Goal: Task Accomplishment & Management: Manage account settings

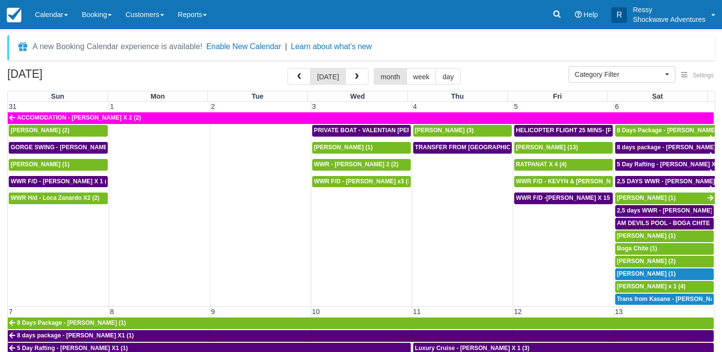
select select
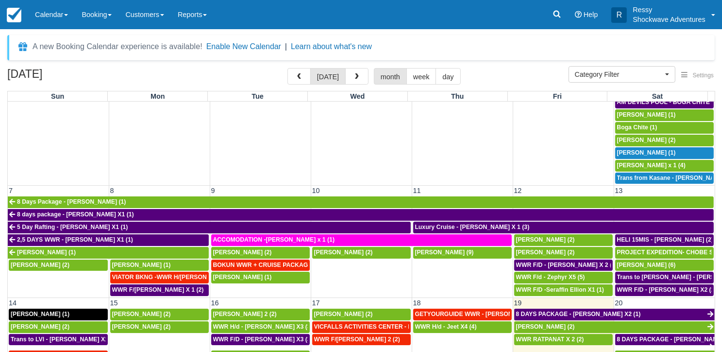
scroll to position [72, 0]
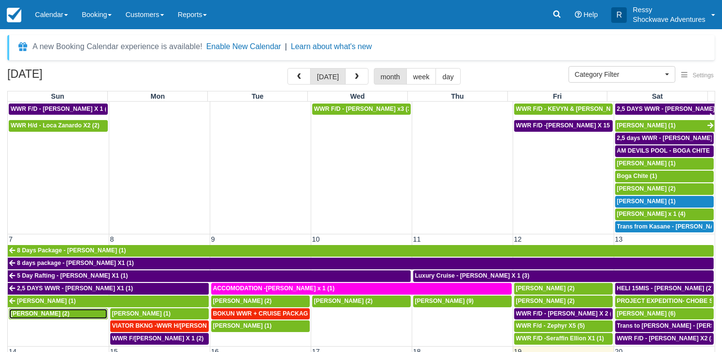
click at [38, 310] on span "[PERSON_NAME] (2)" at bounding box center [40, 313] width 59 height 7
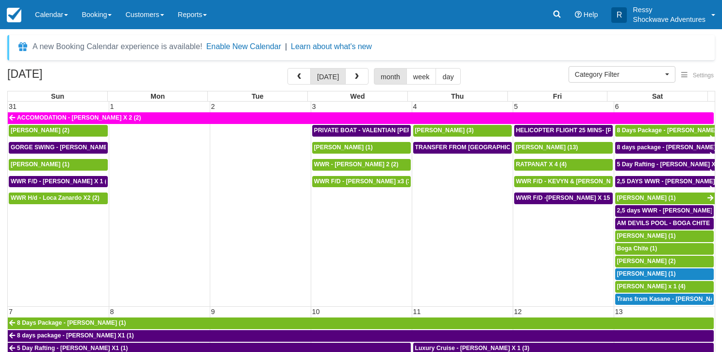
select select
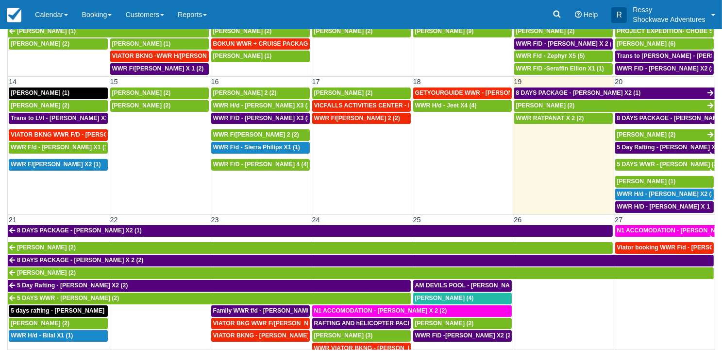
scroll to position [340, 0]
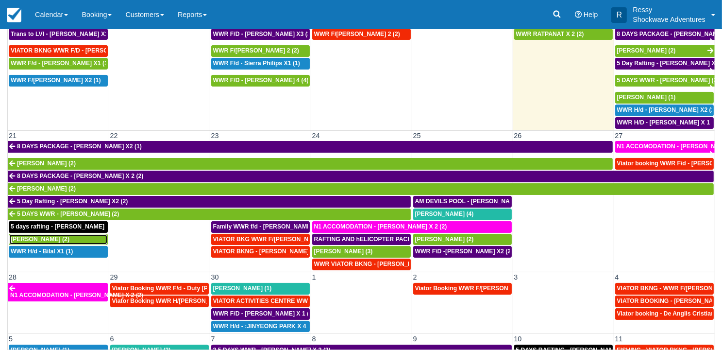
click at [55, 235] on span "Michelle Knesbach (2)" at bounding box center [40, 238] width 59 height 7
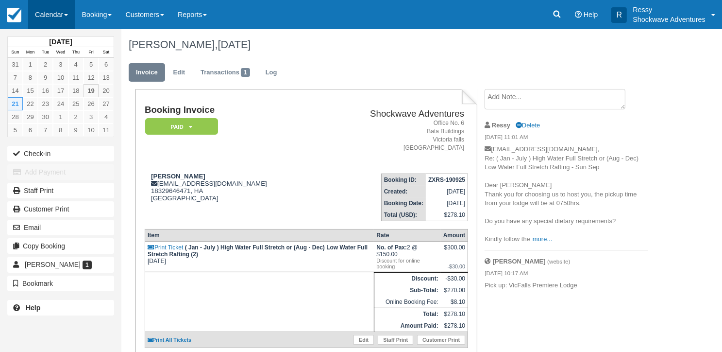
click at [61, 16] on link "Calendar" at bounding box center [51, 14] width 47 height 29
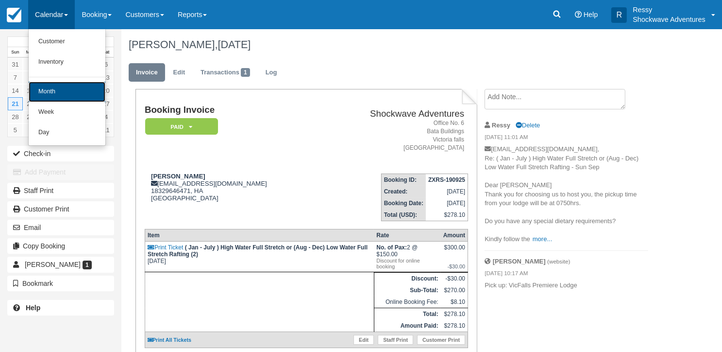
click at [43, 93] on link "Month" at bounding box center [67, 92] width 77 height 20
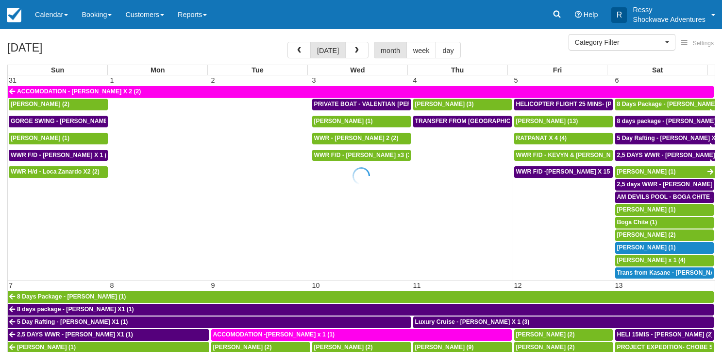
select select
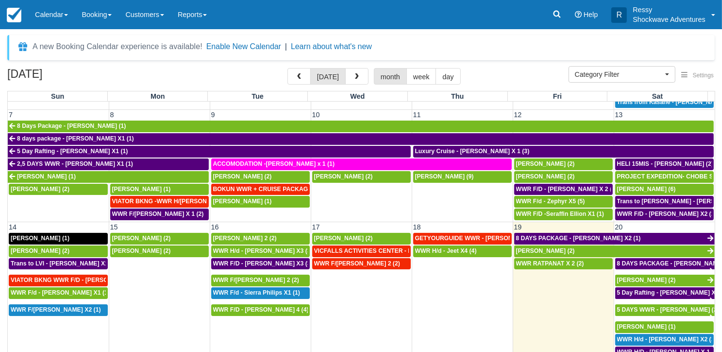
scroll to position [146, 0]
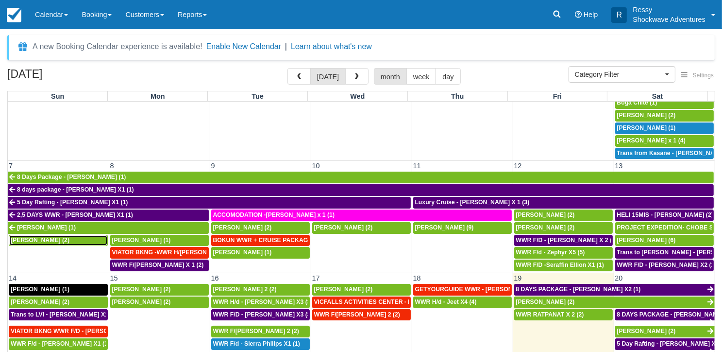
click at [52, 236] on span "[PERSON_NAME] (2)" at bounding box center [40, 239] width 59 height 7
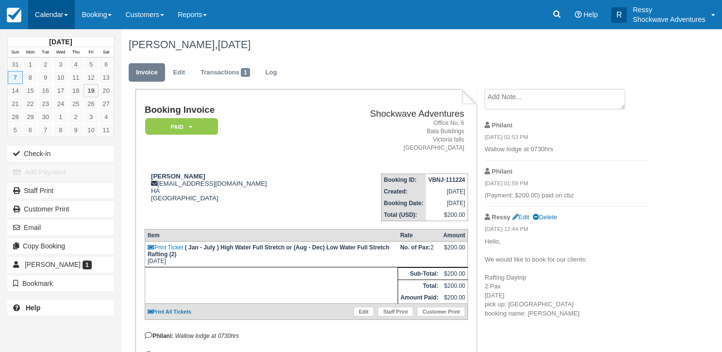
click at [54, 13] on link "Calendar" at bounding box center [51, 14] width 47 height 29
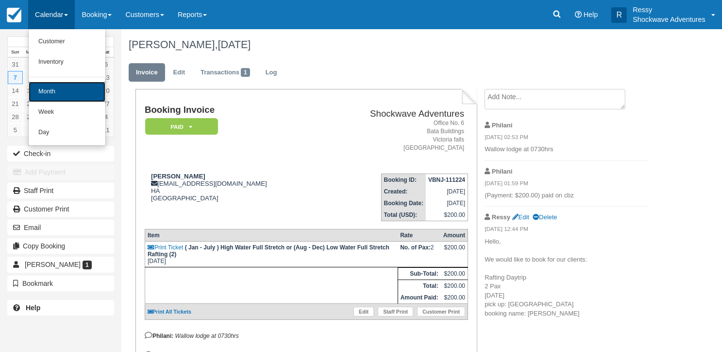
click at [50, 92] on link "Month" at bounding box center [67, 92] width 77 height 20
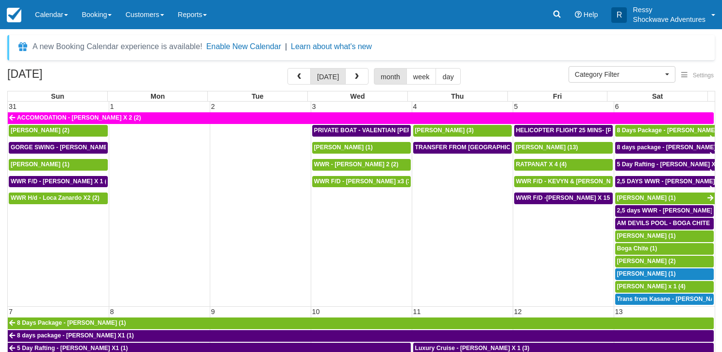
select select
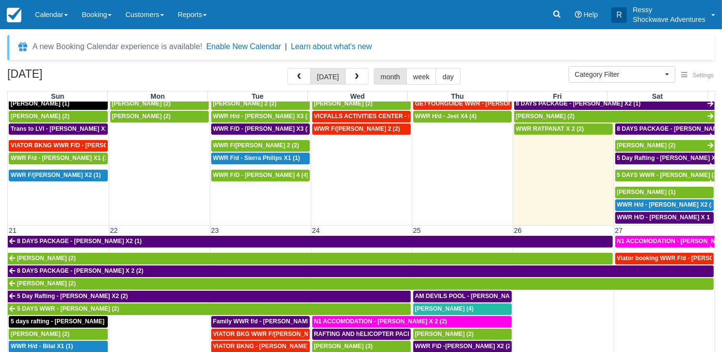
scroll to position [340, 0]
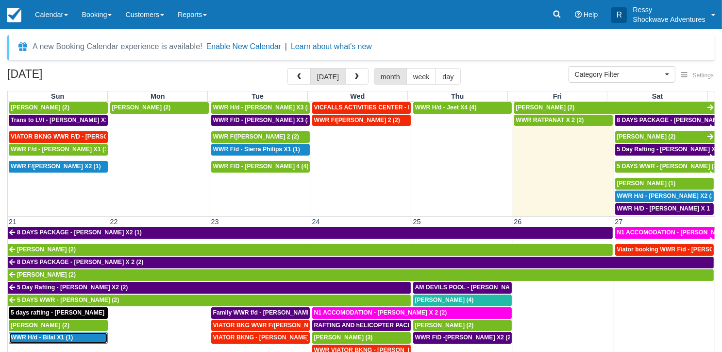
click at [57, 334] on span "WWR H/d - Bilal X1 (1)" at bounding box center [42, 337] width 62 height 7
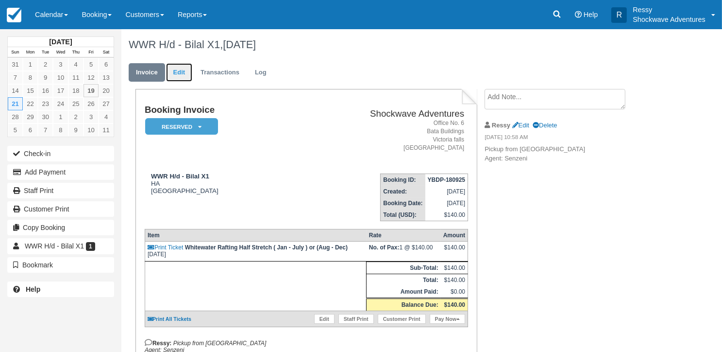
click at [184, 73] on link "Edit" at bounding box center [179, 72] width 26 height 19
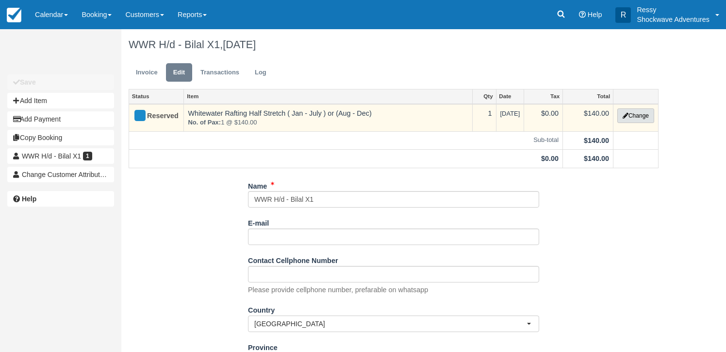
click at [634, 116] on button "Change" at bounding box center [636, 115] width 37 height 15
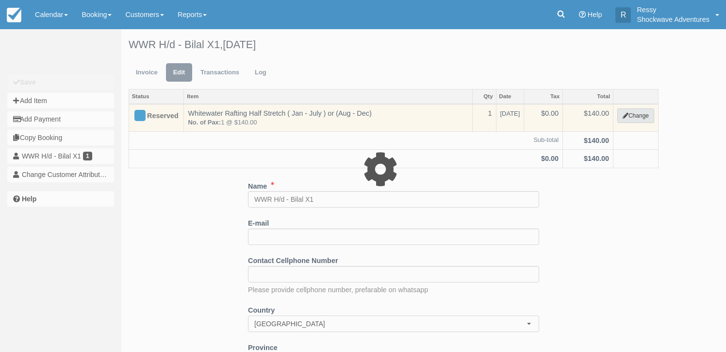
type input "140.00"
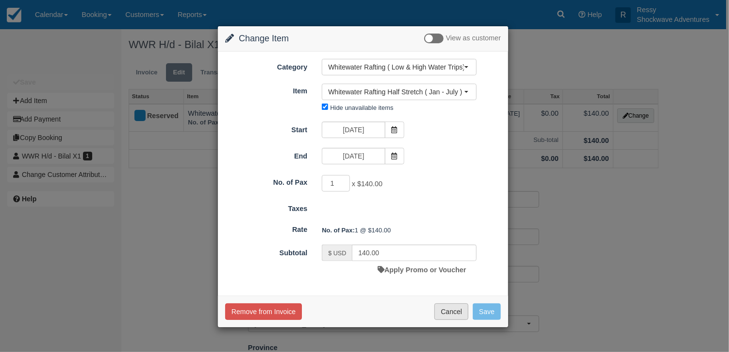
click at [449, 312] on button "Cancel" at bounding box center [452, 311] width 34 height 17
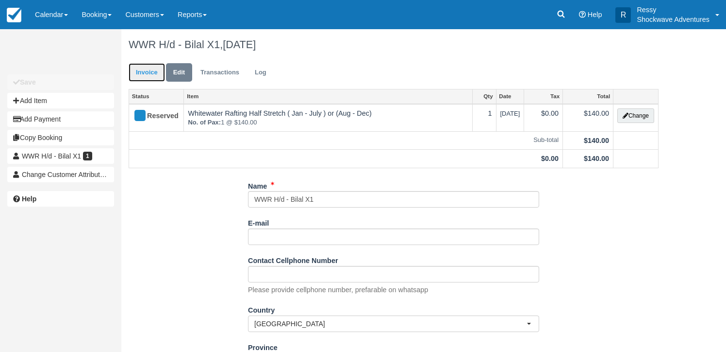
click at [151, 72] on link "Invoice" at bounding box center [147, 72] width 36 height 19
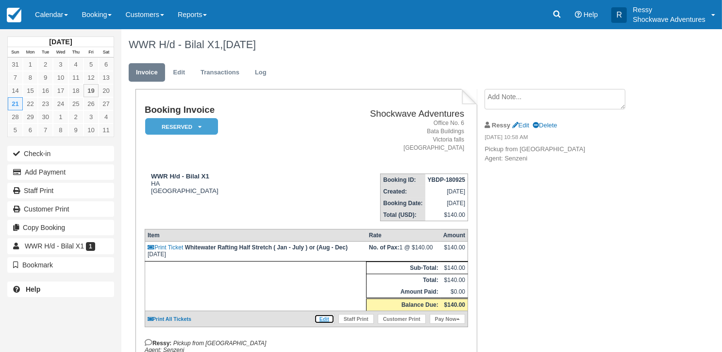
click at [324, 318] on link "Edit" at bounding box center [324, 319] width 20 height 10
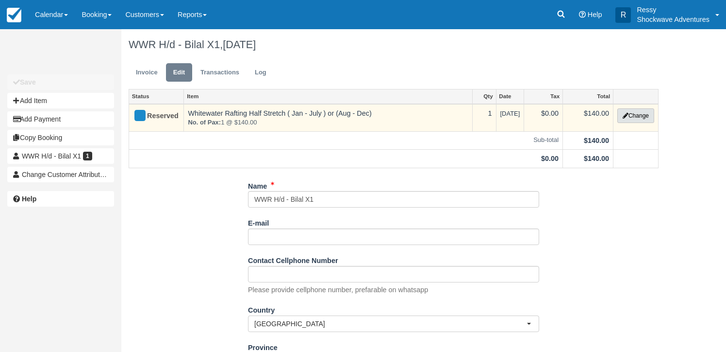
click at [631, 118] on button "Change" at bounding box center [636, 115] width 37 height 15
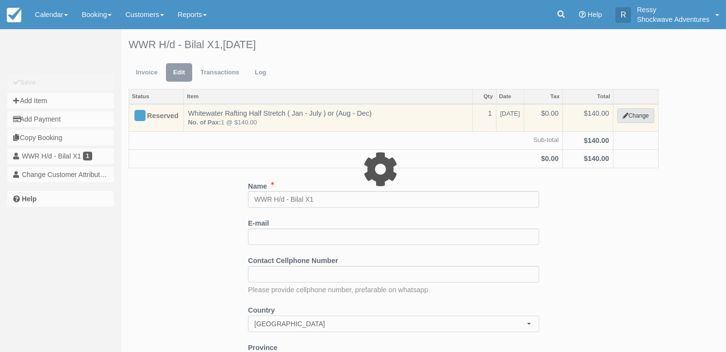
type input "140.00"
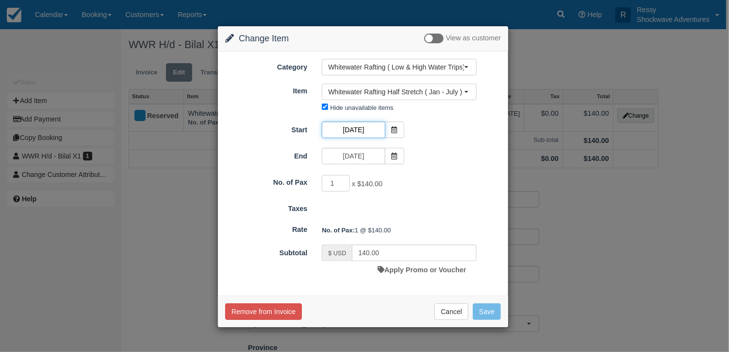
click at [353, 127] on input "[DATE]" at bounding box center [353, 129] width 63 height 17
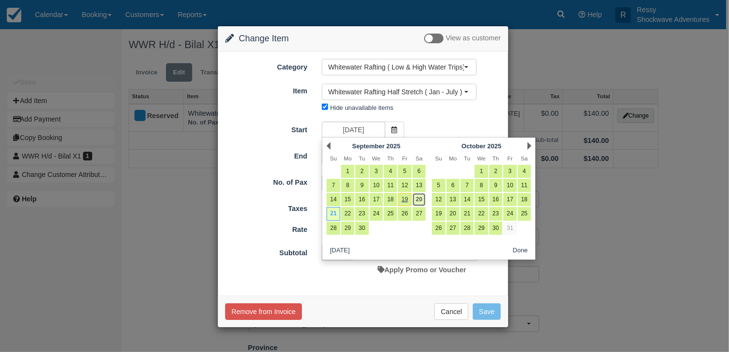
click at [420, 202] on link "20" at bounding box center [419, 199] width 13 height 13
type input "09/20/25"
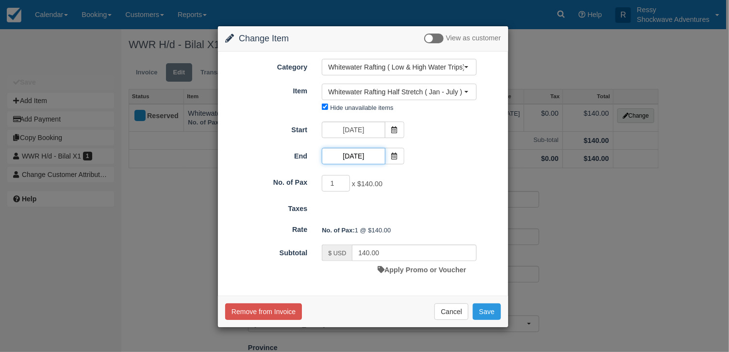
click at [355, 155] on input "09/21/25" at bounding box center [353, 156] width 63 height 17
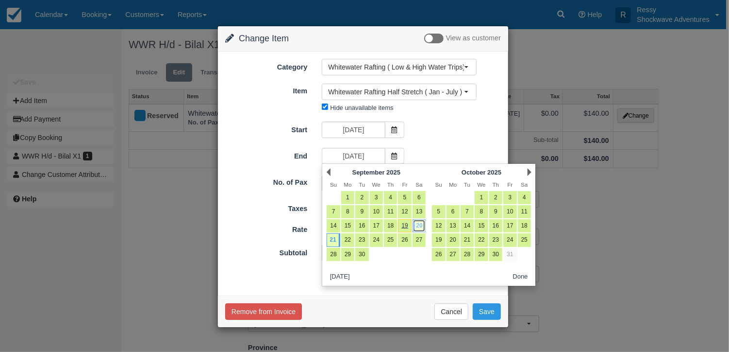
click at [424, 223] on link "20" at bounding box center [419, 225] width 13 height 13
type input "09/20/25"
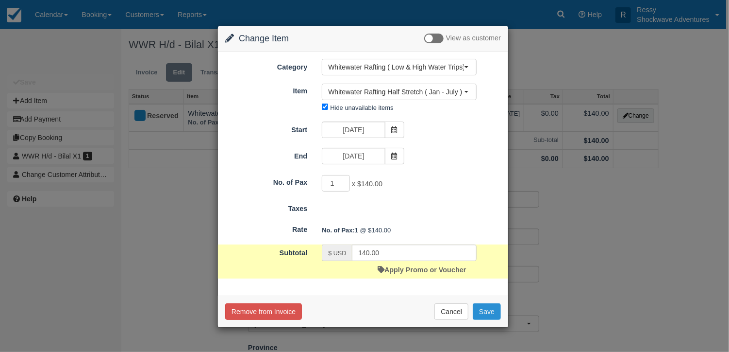
click at [497, 308] on button "Save" at bounding box center [487, 311] width 28 height 17
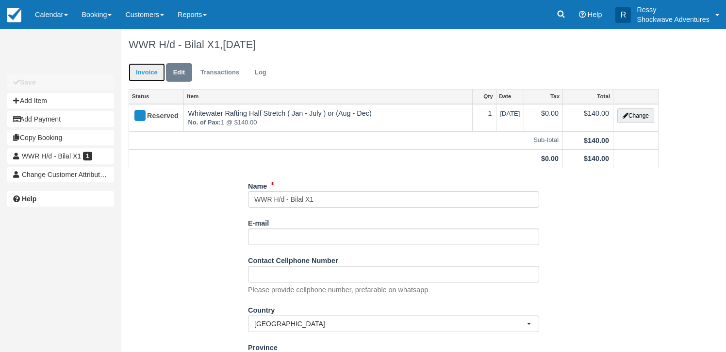
click at [157, 74] on link "Invoice" at bounding box center [147, 72] width 36 height 19
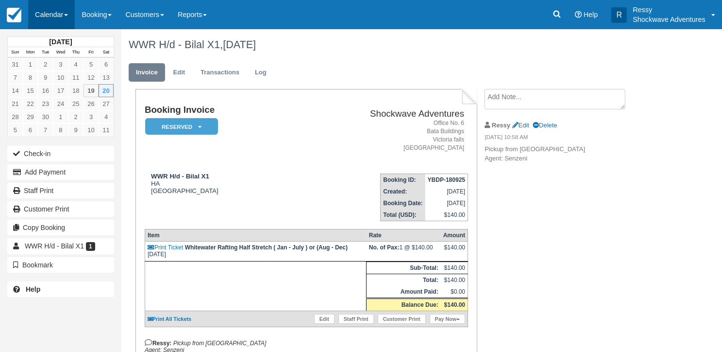
click at [52, 14] on link "Calendar" at bounding box center [51, 14] width 47 height 29
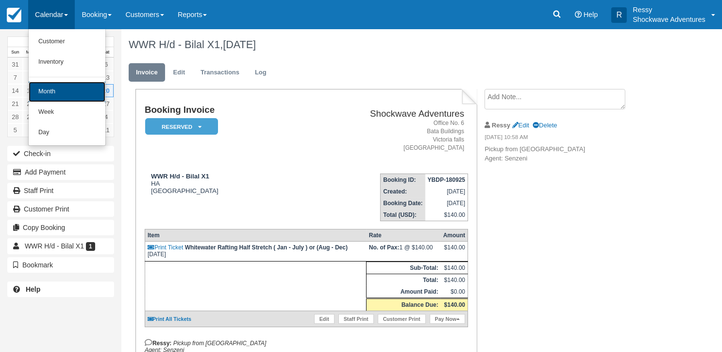
click at [71, 89] on link "Month" at bounding box center [67, 92] width 77 height 20
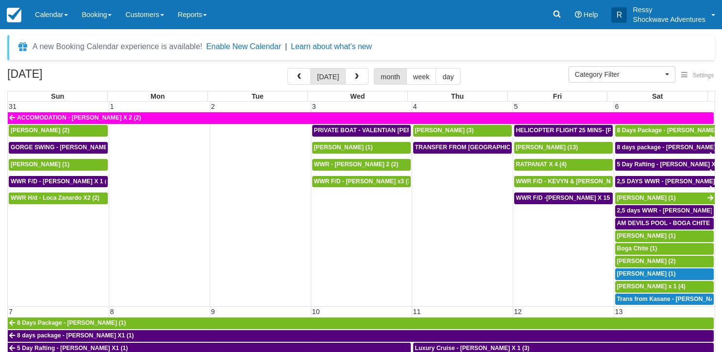
select select
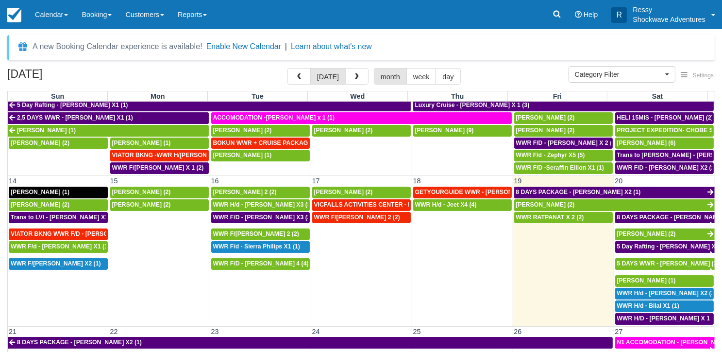
scroll to position [194, 0]
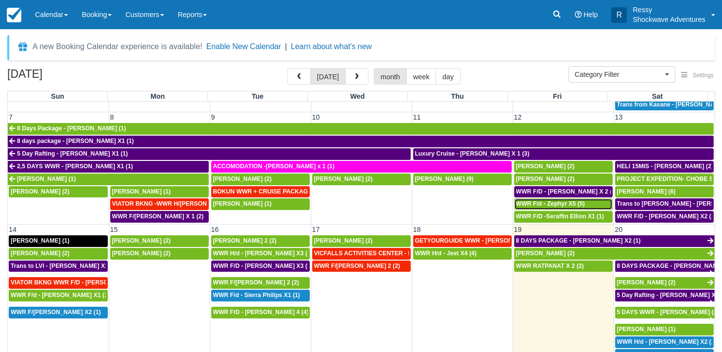
click at [548, 201] on span "WWR F/d - Zephyr X5 (5)" at bounding box center [550, 203] width 69 height 7
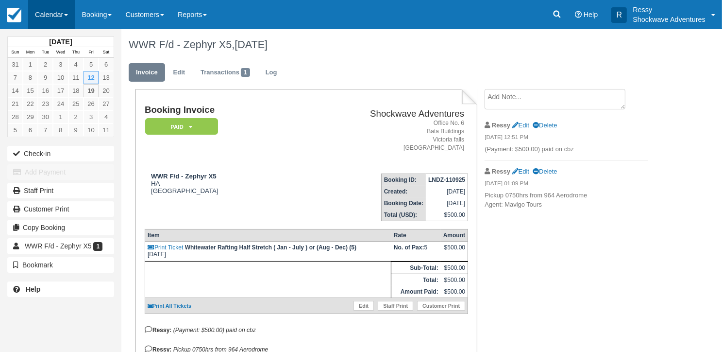
click at [47, 11] on link "Calendar" at bounding box center [51, 14] width 47 height 29
click at [49, 19] on link "Calendar" at bounding box center [51, 14] width 47 height 29
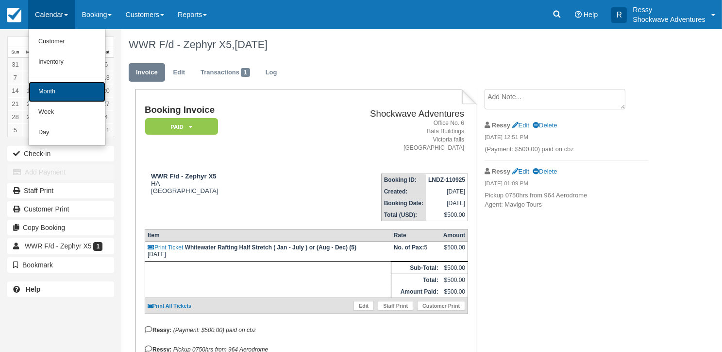
click at [52, 91] on link "Month" at bounding box center [67, 92] width 77 height 20
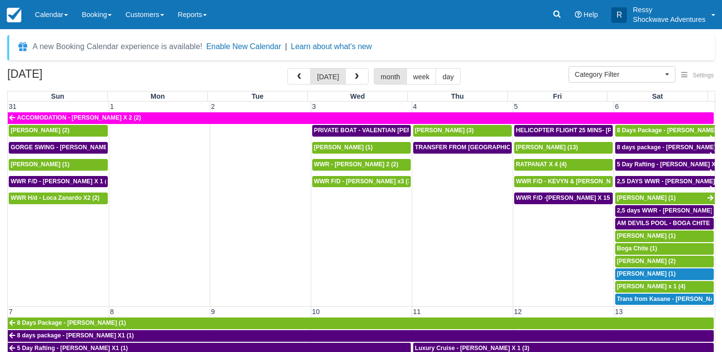
select select
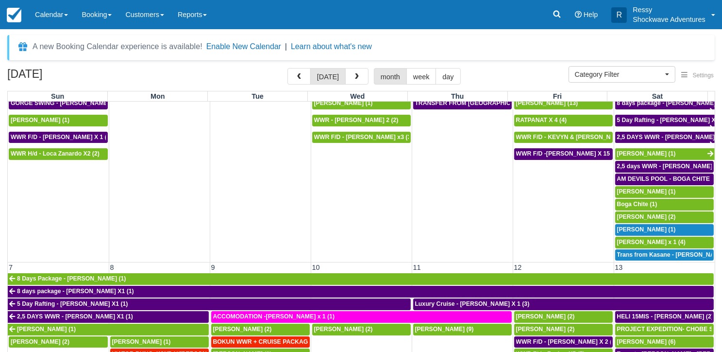
scroll to position [97, 0]
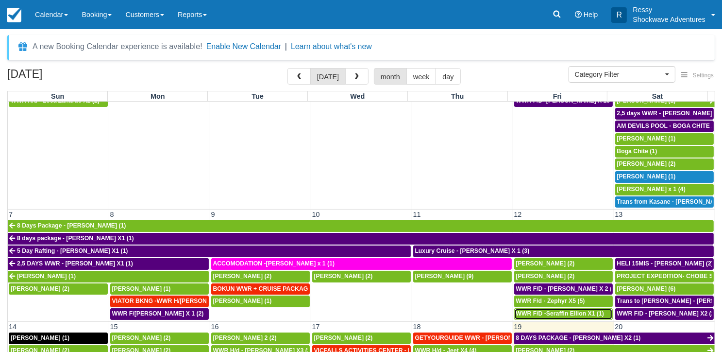
click at [561, 310] on span "WWR F/D -Seraffin Ellion X1 (1)" at bounding box center [560, 313] width 88 height 7
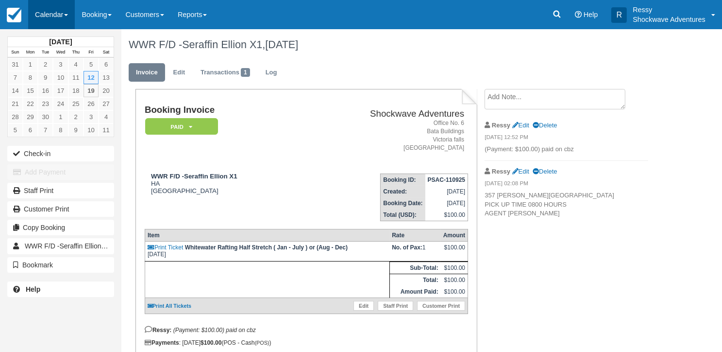
click at [46, 13] on link "Calendar" at bounding box center [51, 14] width 47 height 29
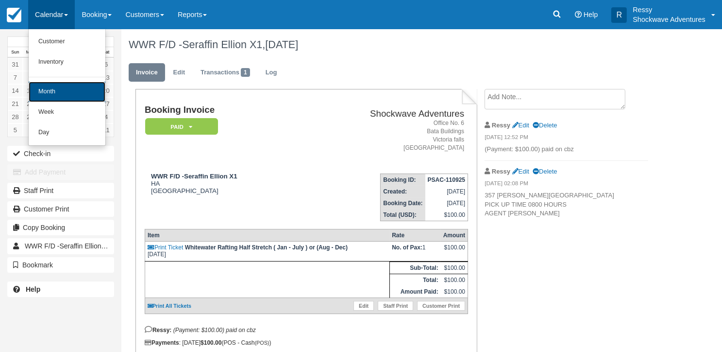
click at [54, 89] on link "Month" at bounding box center [67, 92] width 77 height 20
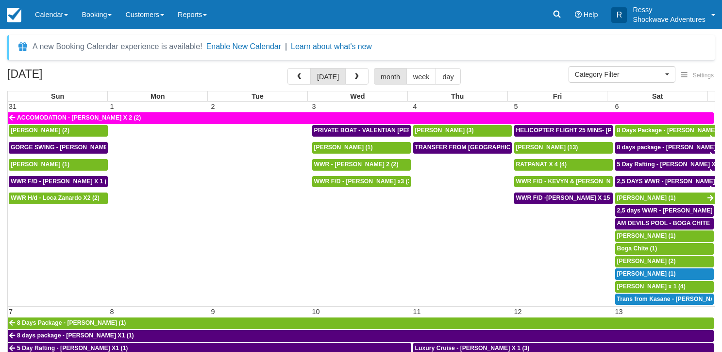
select select
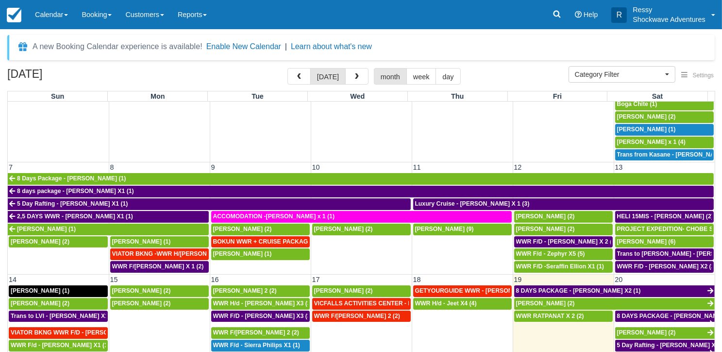
scroll to position [146, 0]
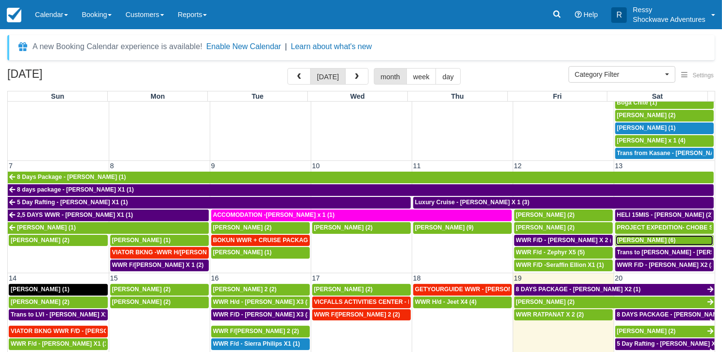
click at [643, 236] on span "Seth Churchill (6)" at bounding box center [646, 239] width 59 height 7
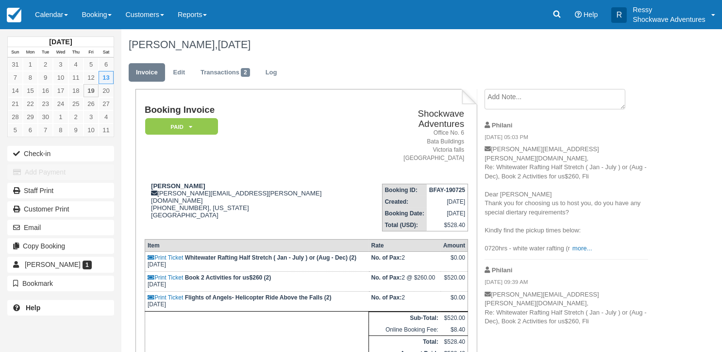
scroll to position [88, 0]
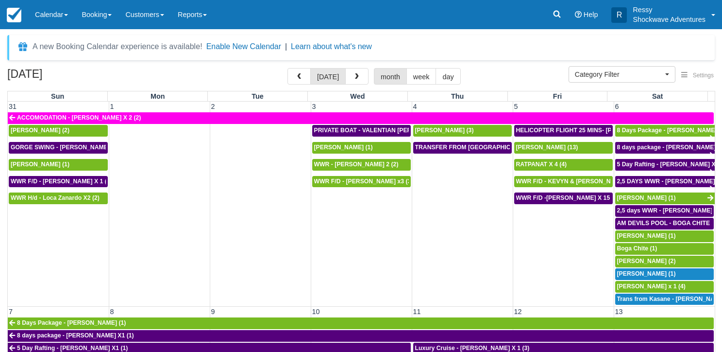
select select
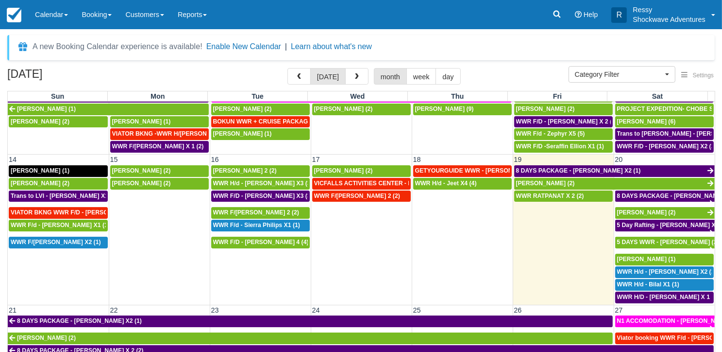
scroll to position [243, 0]
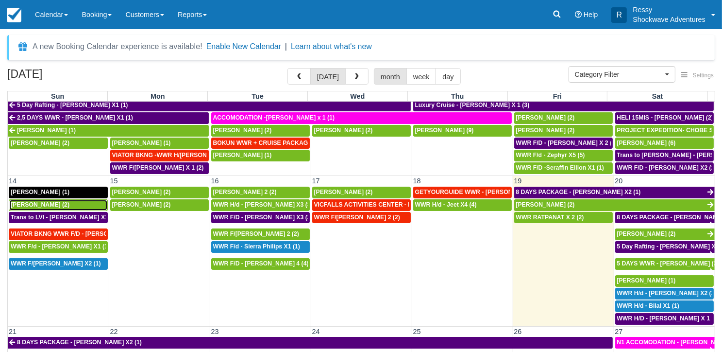
click at [52, 201] on span "[PERSON_NAME] (2)" at bounding box center [40, 204] width 59 height 7
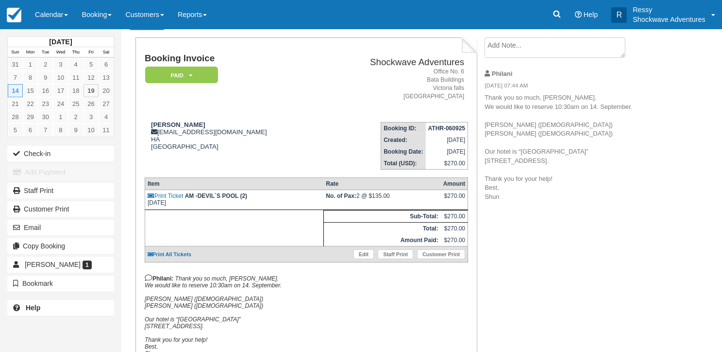
scroll to position [97, 0]
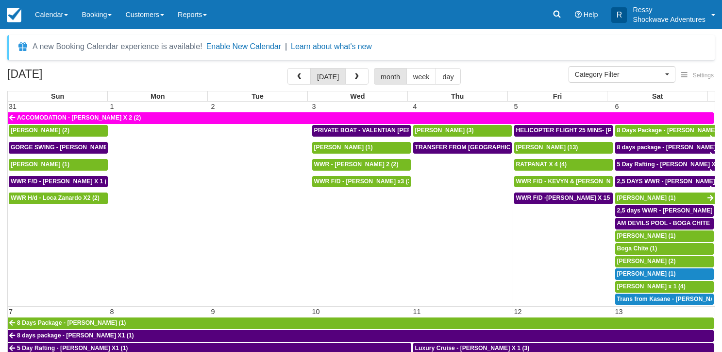
select select
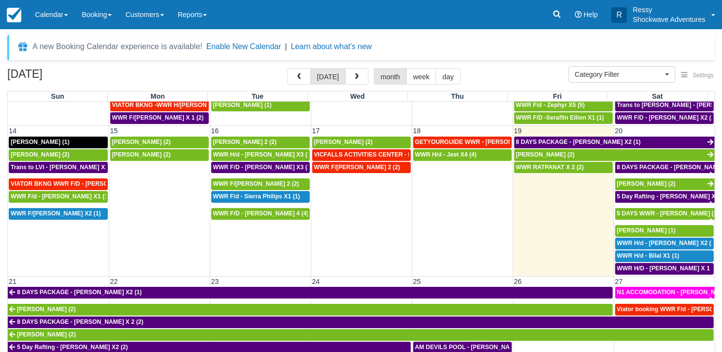
scroll to position [291, 0]
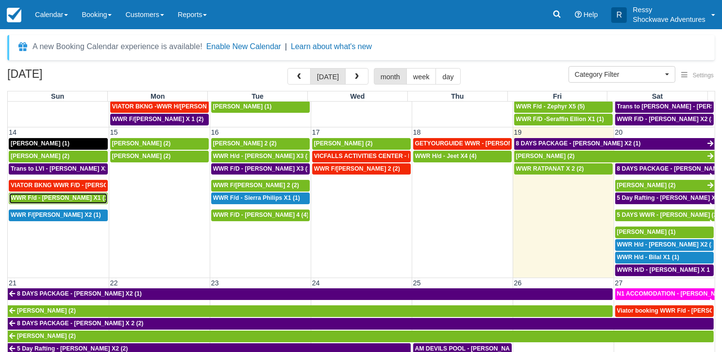
click at [38, 194] on span "WWR F/d - Mrs Yu X1 (1)" at bounding box center [60, 197] width 99 height 7
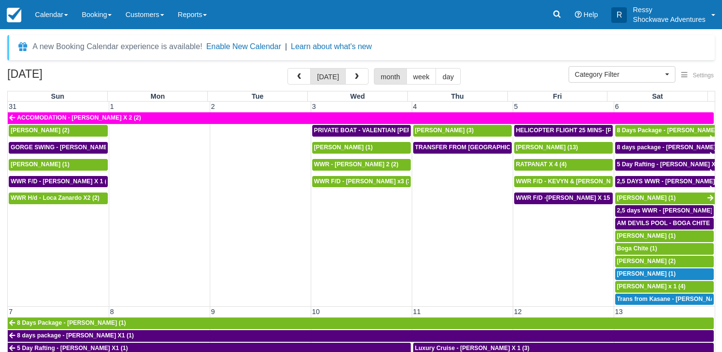
select select
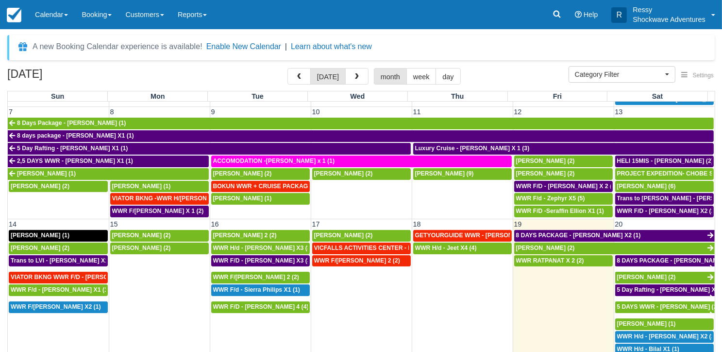
scroll to position [291, 0]
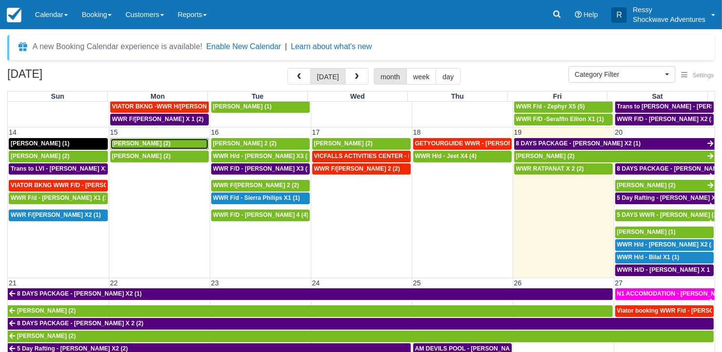
click at [156, 140] on span "Oscar Atkinson (2)" at bounding box center [141, 143] width 59 height 7
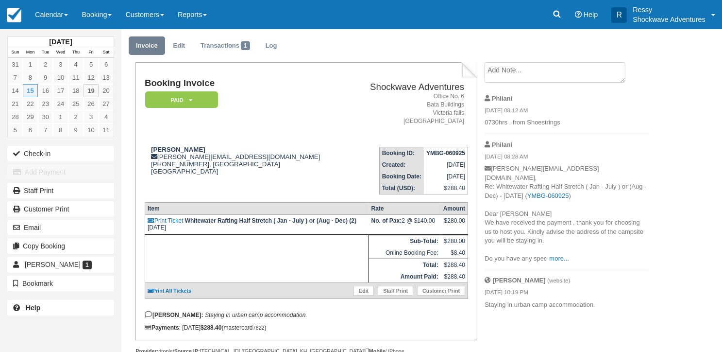
scroll to position [49, 0]
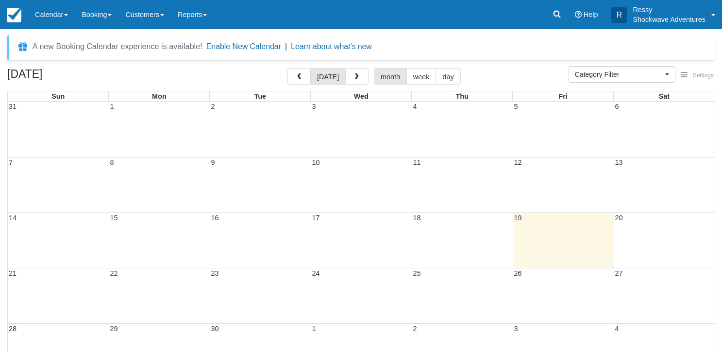
select select
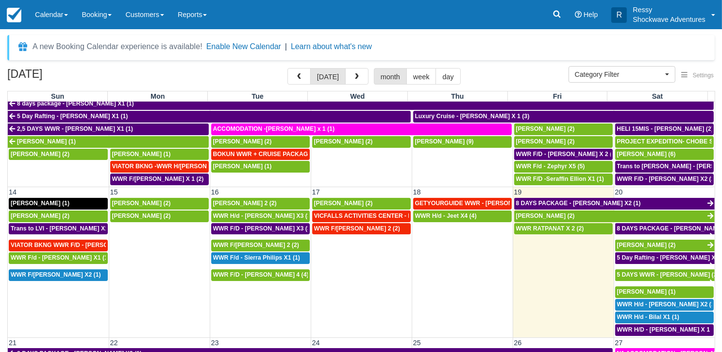
scroll to position [243, 0]
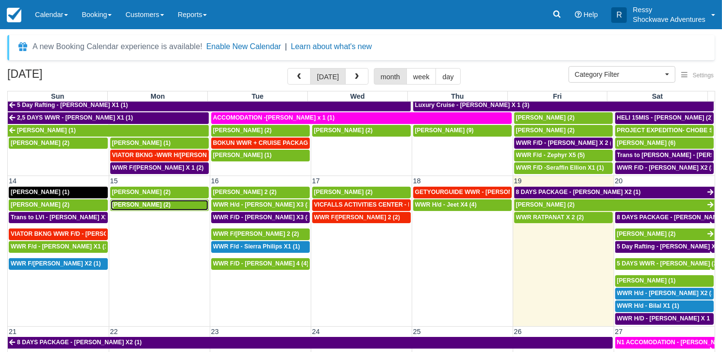
click at [151, 201] on div "Sara Singh (2)" at bounding box center [159, 205] width 95 height 8
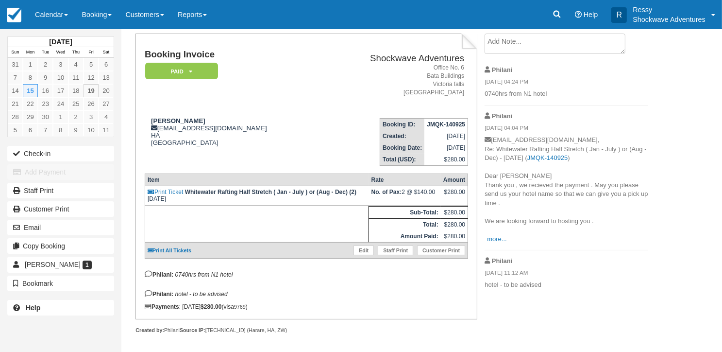
scroll to position [56, 0]
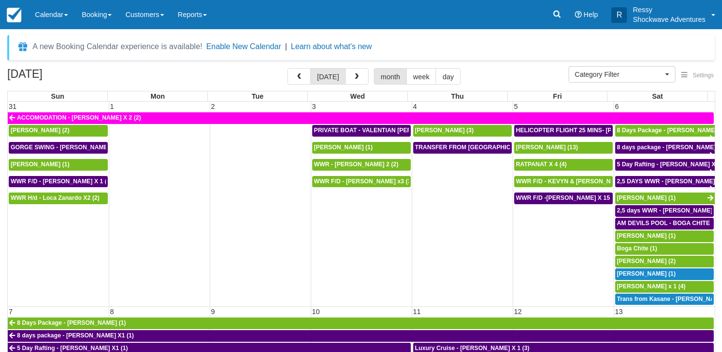
select select
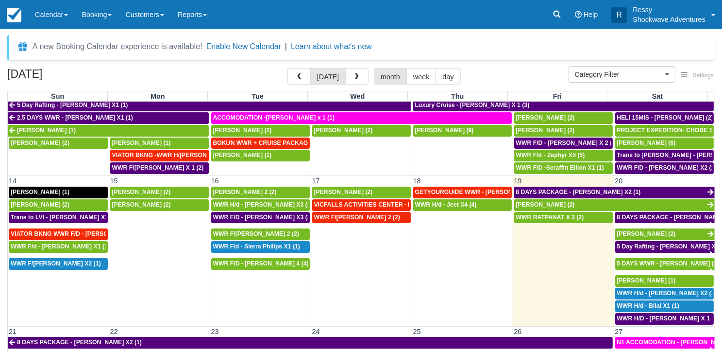
scroll to position [194, 0]
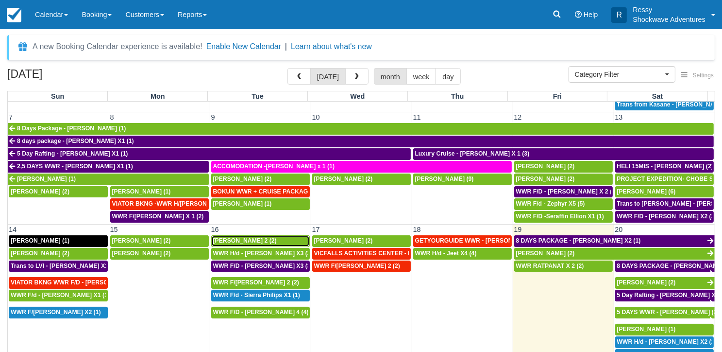
click at [254, 237] on div "PETER X 2 (2)" at bounding box center [260, 241] width 95 height 8
